Goal: Find specific page/section: Find specific page/section

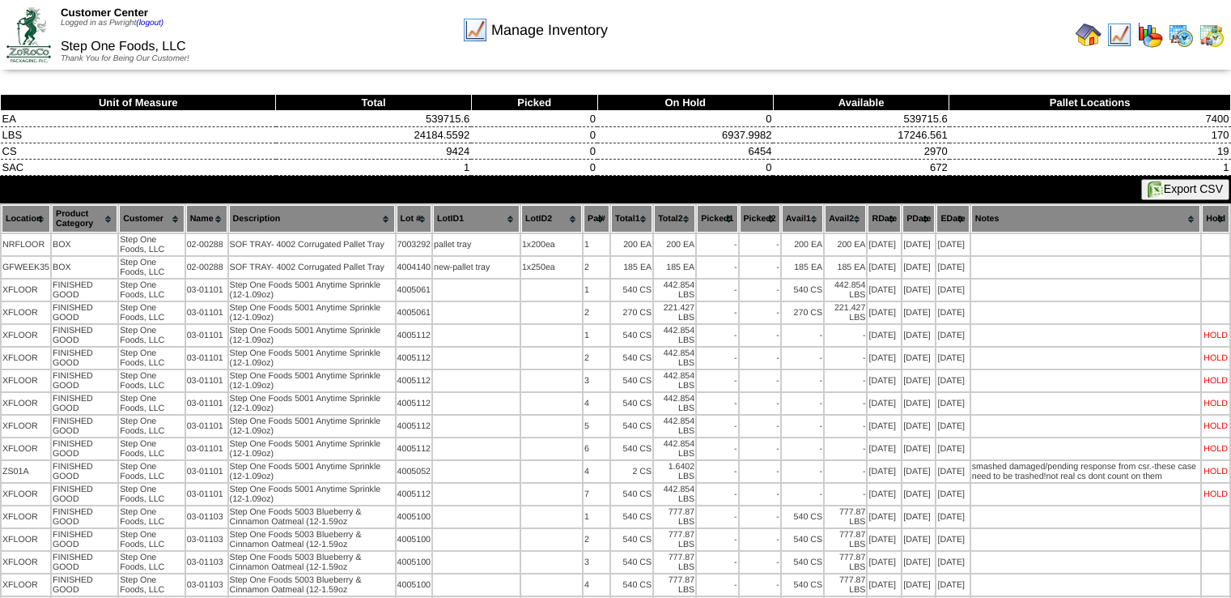
scroll to position [567, 0]
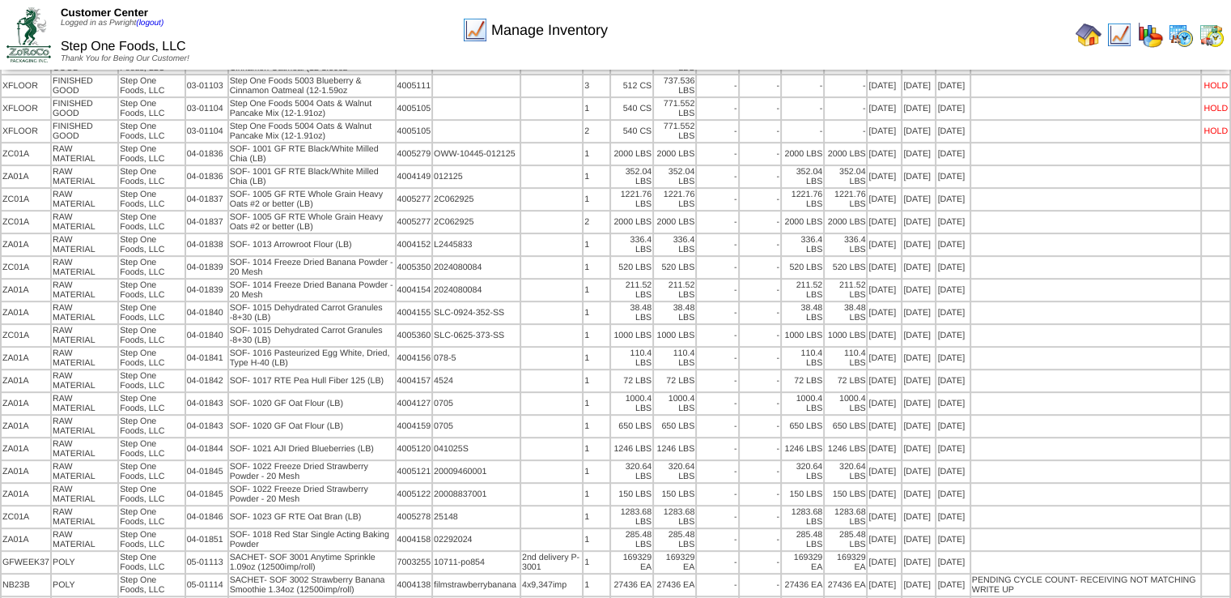
click at [1086, 34] on img at bounding box center [1089, 35] width 26 height 26
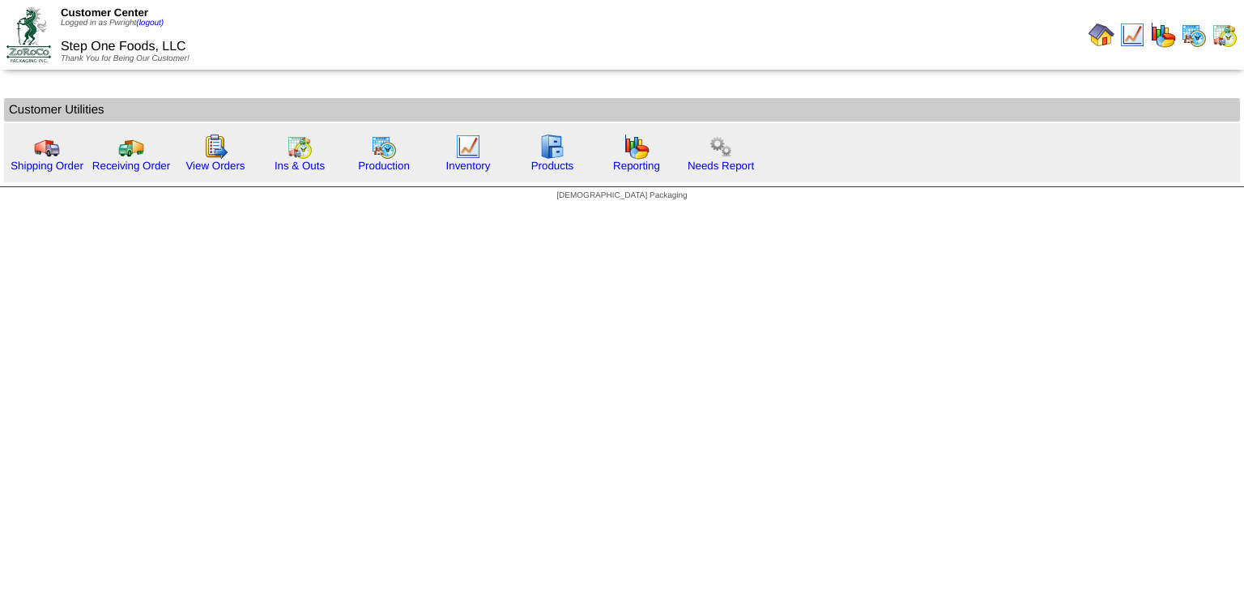
click at [1134, 35] on img at bounding box center [1132, 35] width 26 height 26
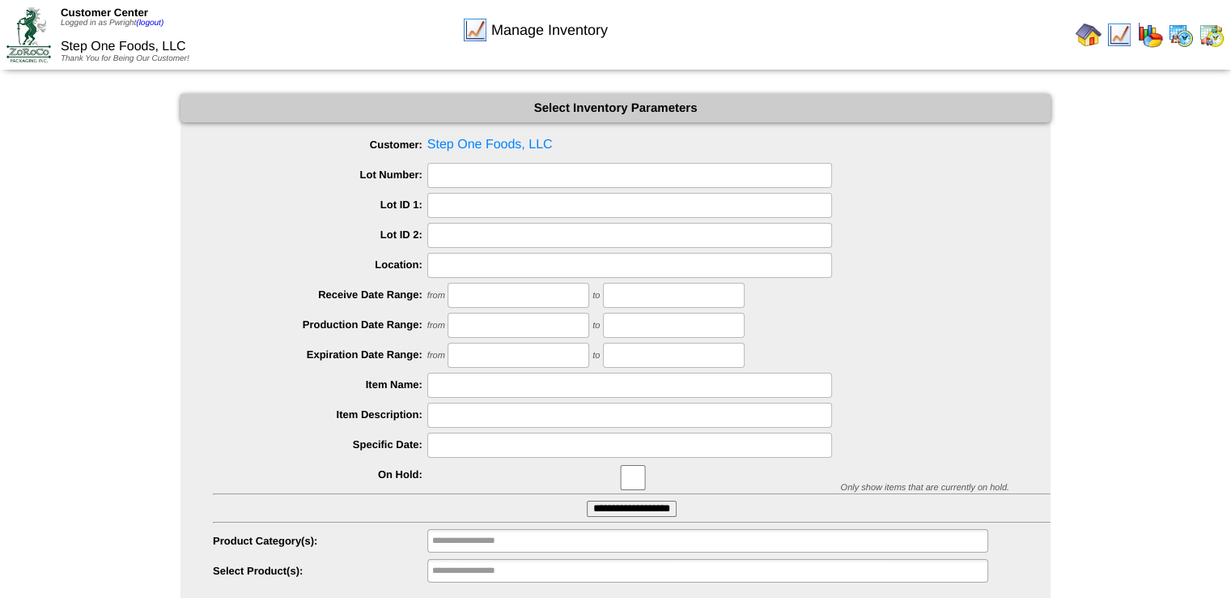
click at [449, 165] on input "text" at bounding box center [629, 175] width 405 height 25
click at [648, 500] on input "**********" at bounding box center [632, 508] width 90 height 16
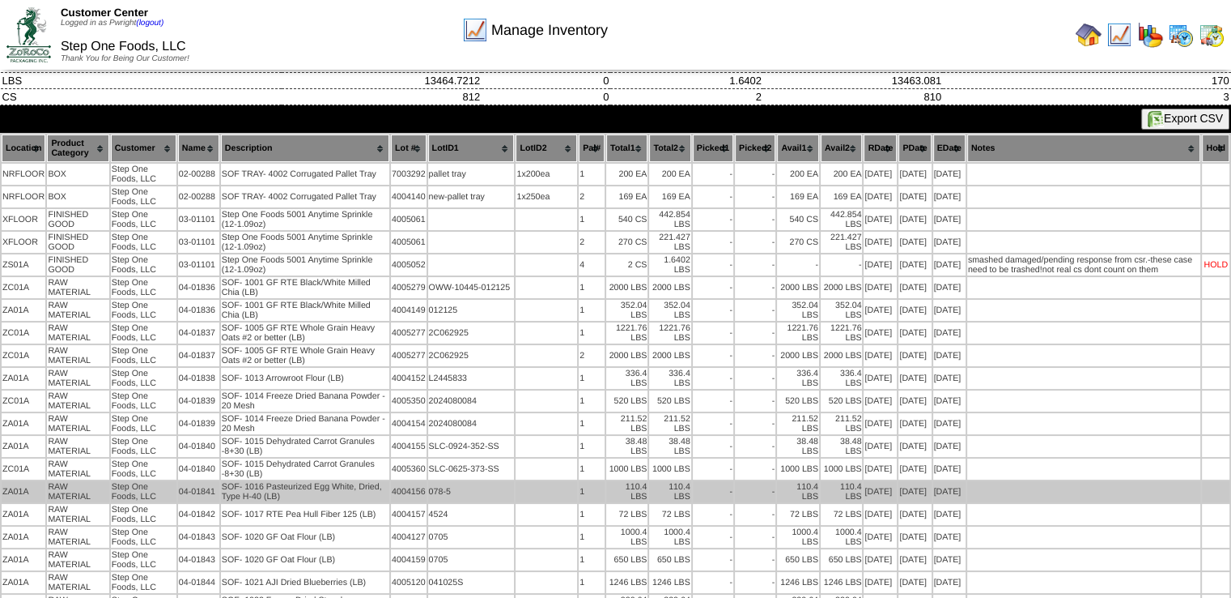
scroll to position [81, 0]
